Goal: Navigation & Orientation: Find specific page/section

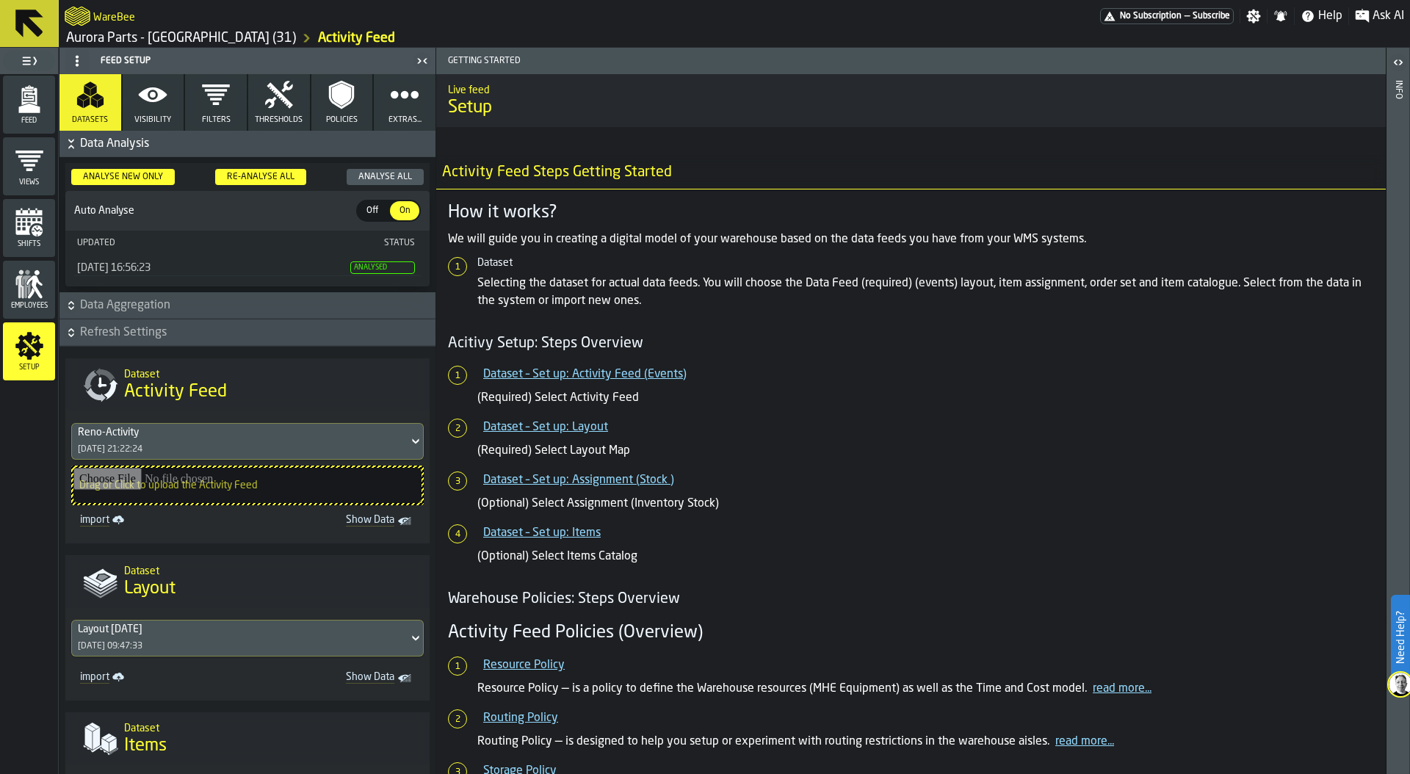
click at [26, 112] on polygon "menu Feed" at bounding box center [28, 109] width 21 height 10
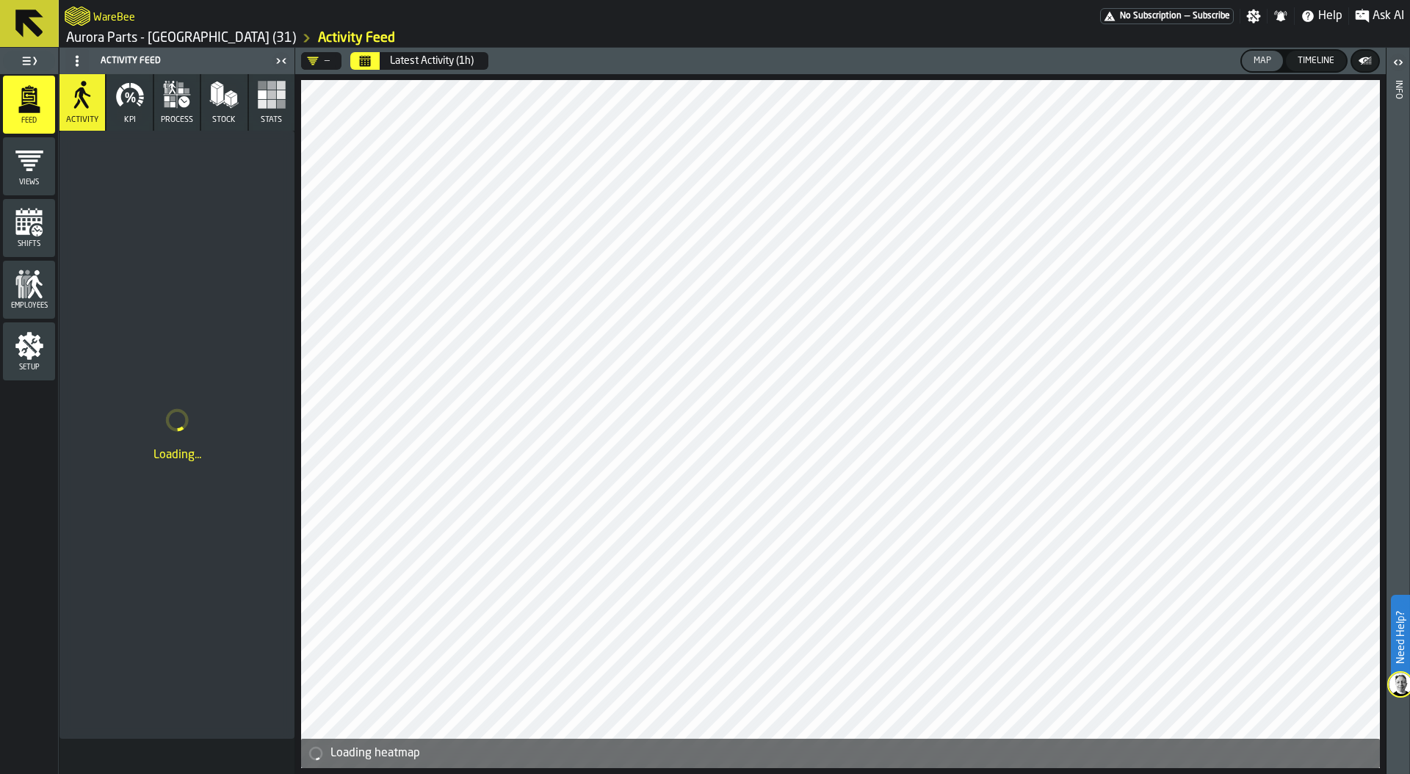
click at [280, 104] on rect "button" at bounding box center [281, 104] width 9 height 9
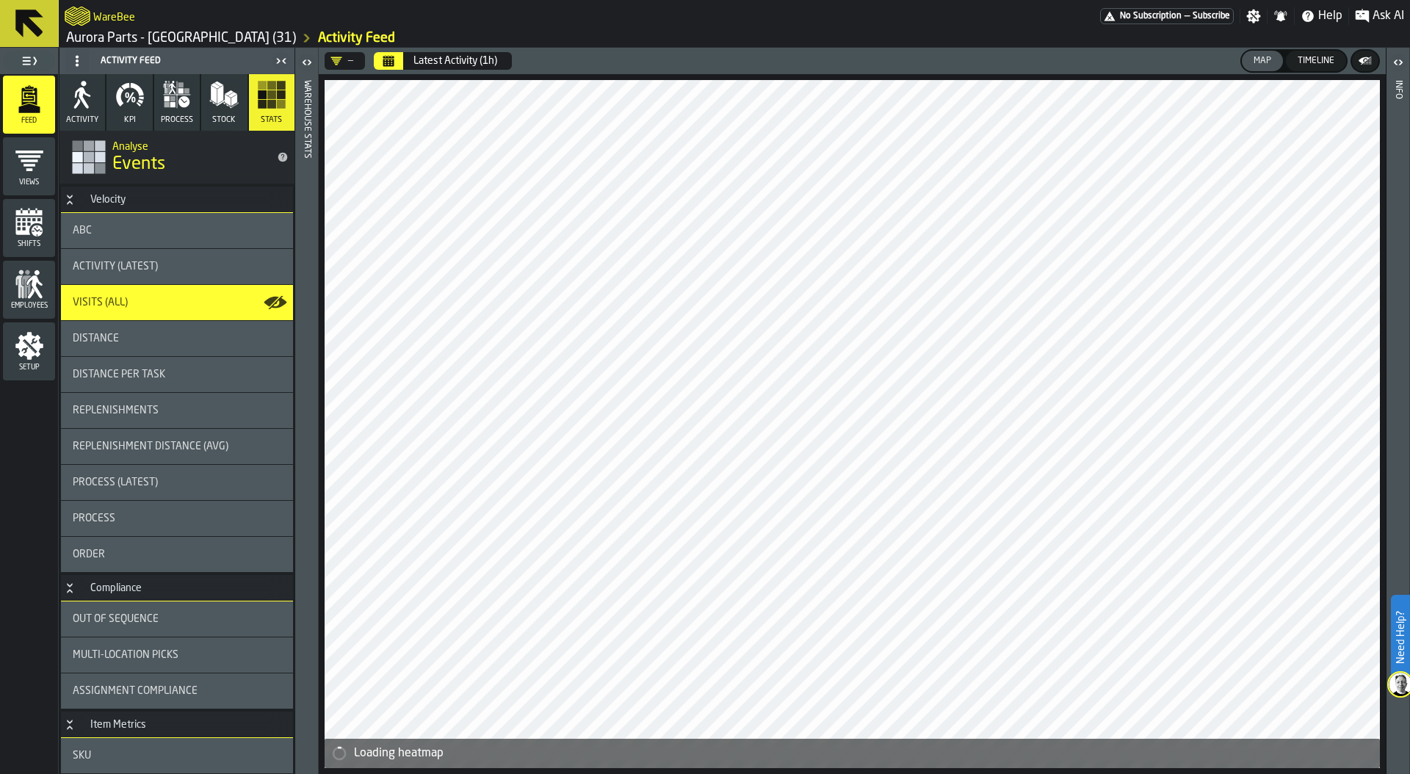
click at [171, 115] on span "process" at bounding box center [177, 120] width 32 height 10
